Goal: Information Seeking & Learning: Learn about a topic

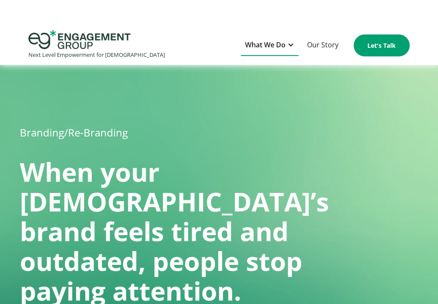
click at [287, 44] on div at bounding box center [290, 44] width 7 height 7
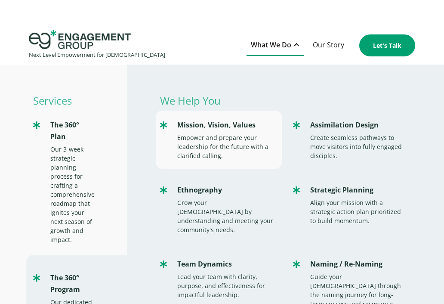
click at [186, 130] on div "Mission, Vision, Values" at bounding box center [225, 125] width 96 height 12
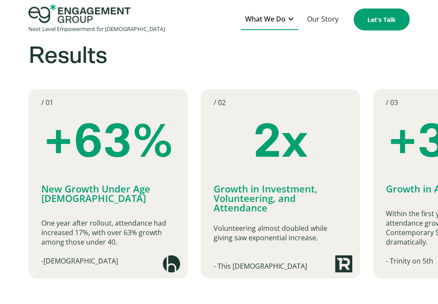
click at [280, 15] on div "What We Do" at bounding box center [265, 19] width 40 height 12
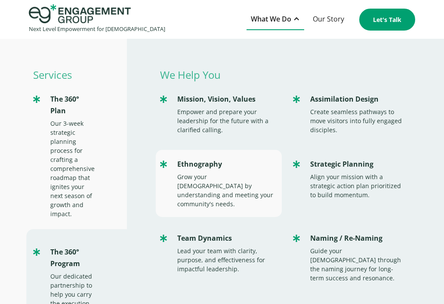
click at [189, 158] on div "Ethnography Grow your church by understanding and meeting your community's need…" at bounding box center [219, 183] width 126 height 67
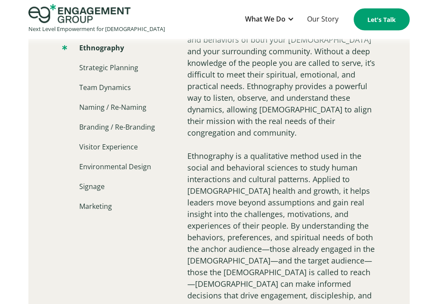
scroll to position [524, 0]
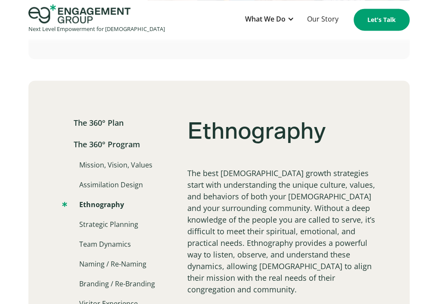
click at [78, 14] on img "home" at bounding box center [79, 13] width 102 height 19
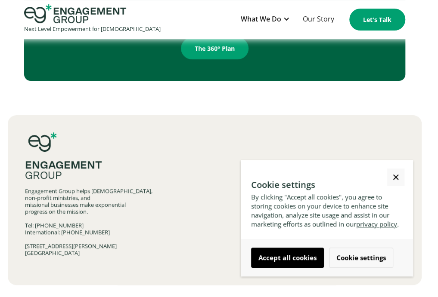
scroll to position [1446, 8]
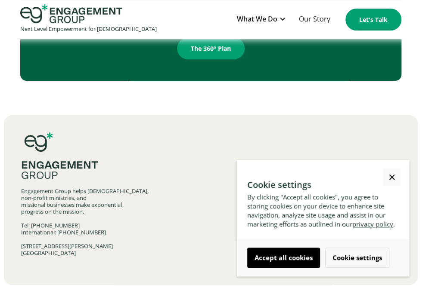
click at [385, 175] on link "Close Cookie Popup" at bounding box center [391, 177] width 17 height 17
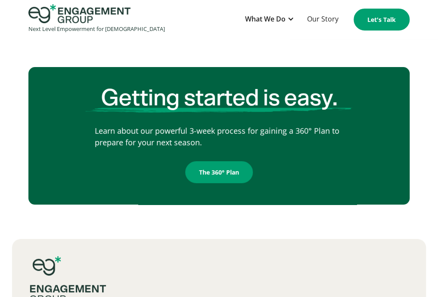
scroll to position [1446, 0]
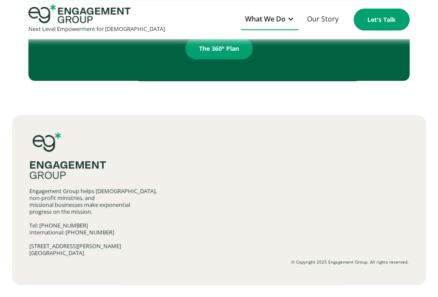
click at [287, 25] on div "What We Do" at bounding box center [270, 19] width 58 height 21
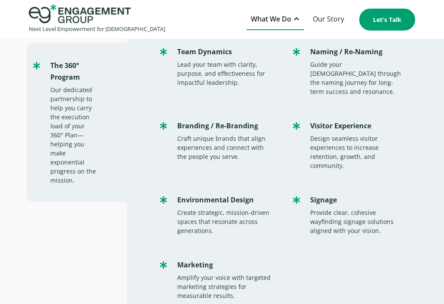
scroll to position [188, 0]
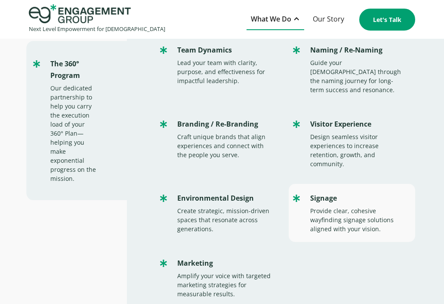
click at [330, 206] on div "Provide clear, cohesive wayfinding signage solutions aligned with your vision." at bounding box center [358, 219] width 96 height 27
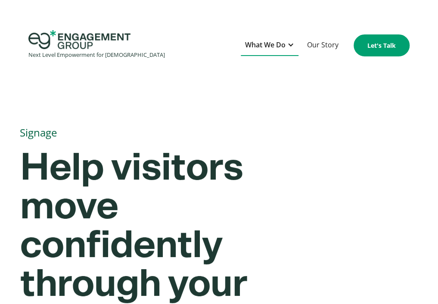
click at [272, 40] on div "What We Do" at bounding box center [265, 45] width 40 height 12
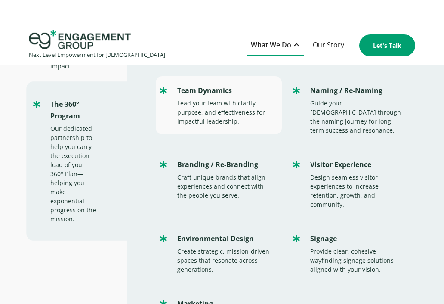
scroll to position [174, 0]
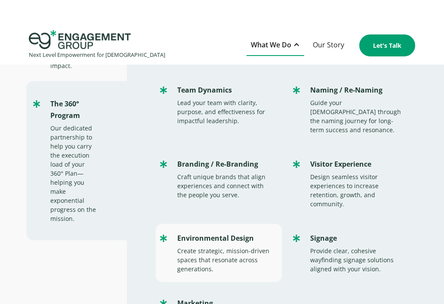
click at [196, 232] on div "Environmental Design" at bounding box center [225, 238] width 96 height 12
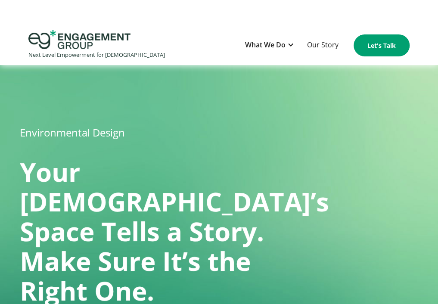
click at [187, 26] on div "Next Level Empowerment for [DEMOGRAPHIC_DATA] What We Do Services The 360° Plan…" at bounding box center [219, 45] width 438 height 39
